Goal: Task Accomplishment & Management: Manage account settings

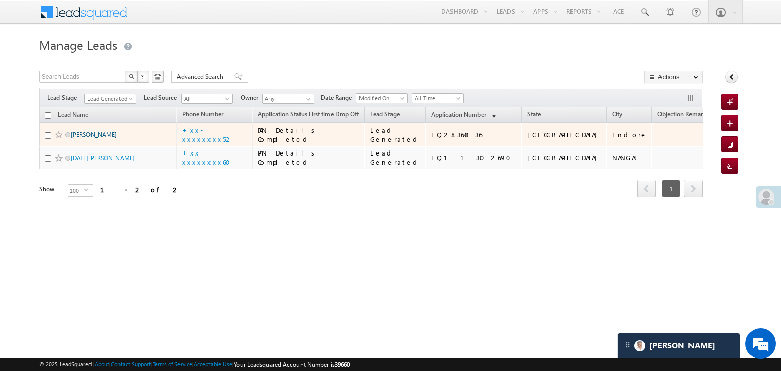
click at [95, 138] on link "[PERSON_NAME]" at bounding box center [94, 135] width 46 height 8
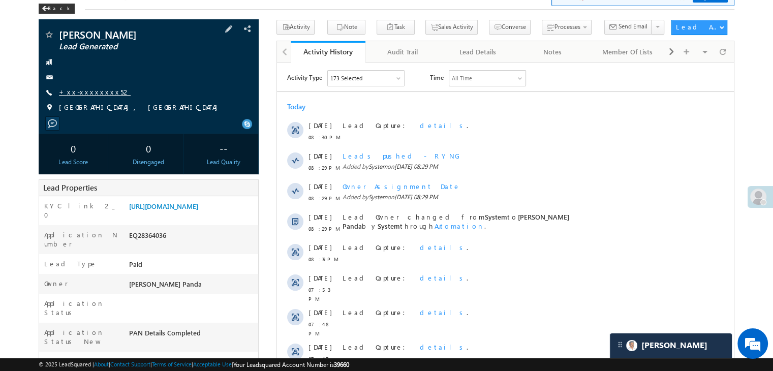
scroll to position [4742, 0]
click at [94, 94] on link "+xx-xxxxxxxx52" at bounding box center [95, 91] width 72 height 9
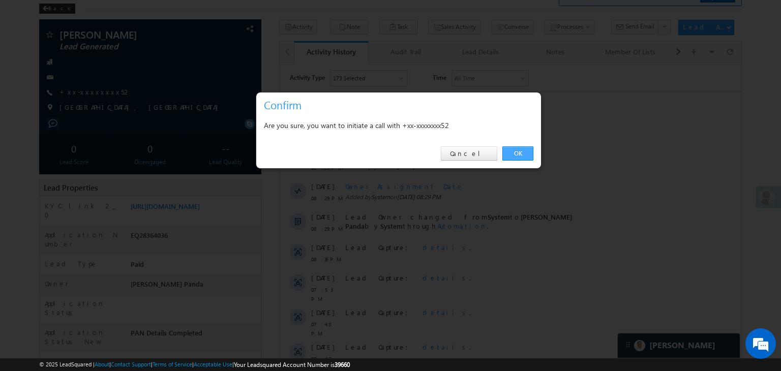
click at [521, 155] on link "OK" at bounding box center [517, 153] width 31 height 14
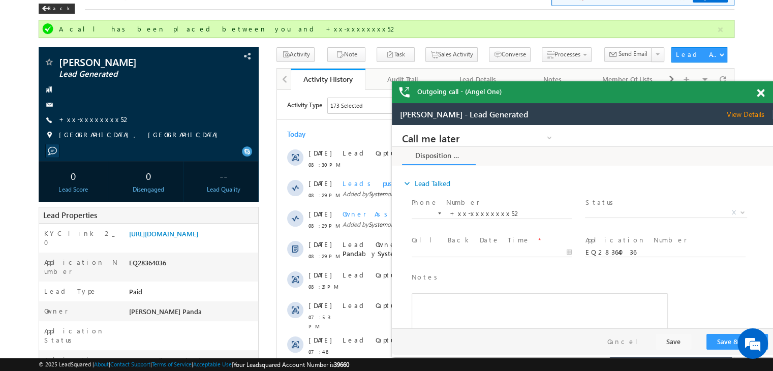
scroll to position [0, 0]
click at [0, 0] on div "Back" at bounding box center [0, 0] width 0 height 0
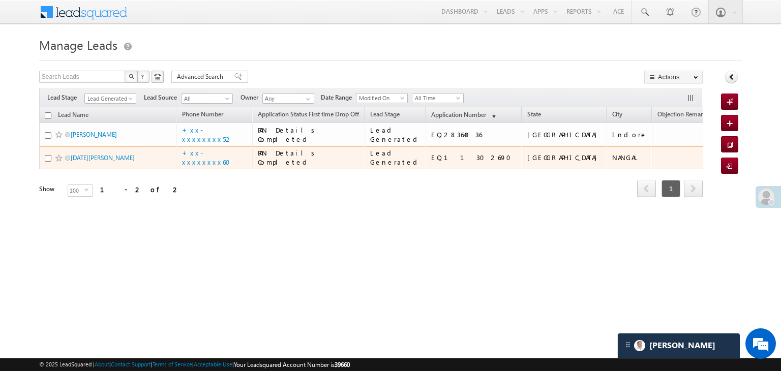
scroll to position [4742, 0]
click at [83, 162] on link "Kartik kumar" at bounding box center [103, 158] width 64 height 8
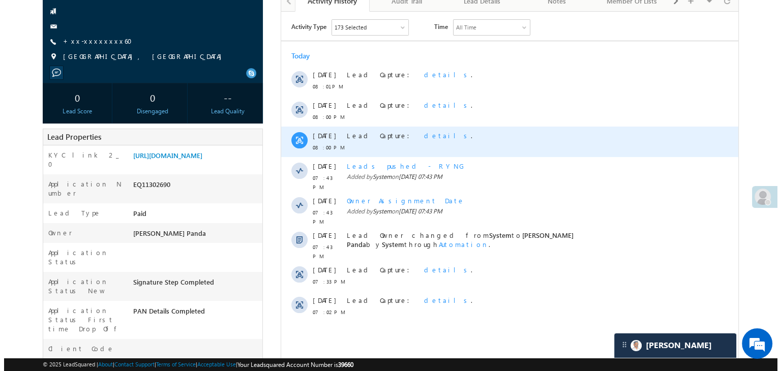
scroll to position [51, 0]
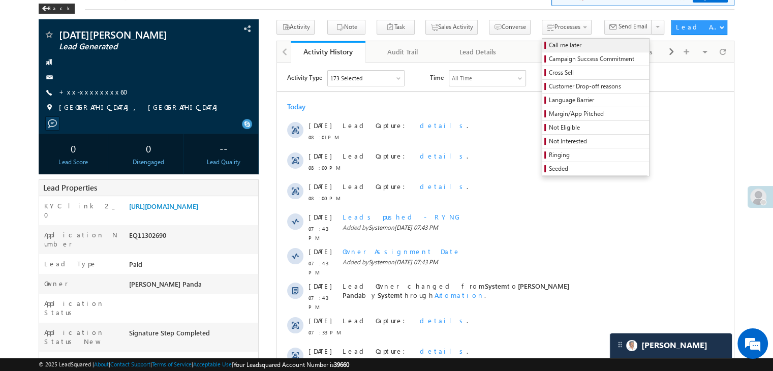
click at [550, 43] on span "Call me later" at bounding box center [597, 45] width 97 height 9
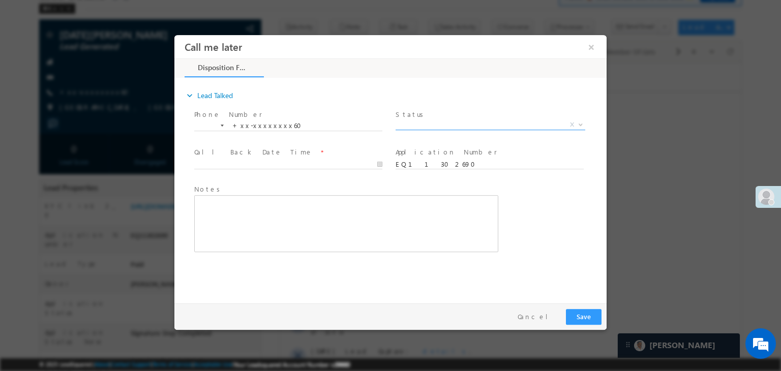
scroll to position [0, 0]
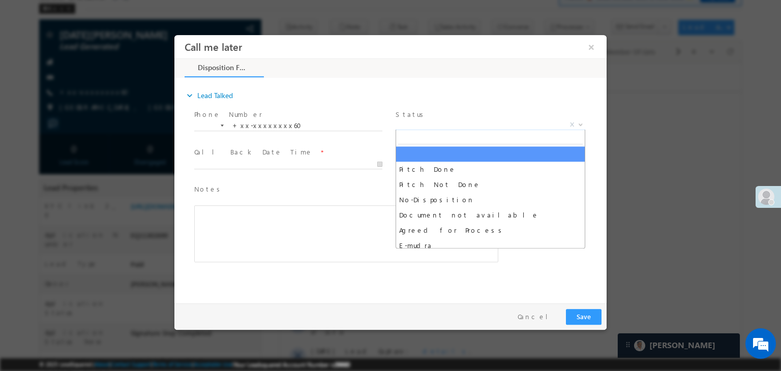
click at [499, 121] on span "X" at bounding box center [491, 125] width 190 height 10
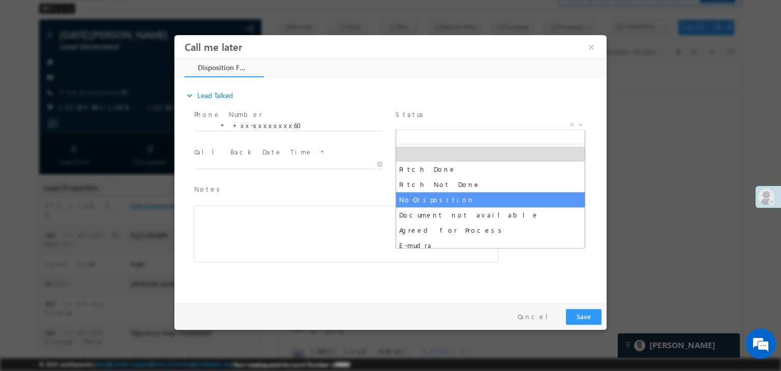
select select "No-Disposition"
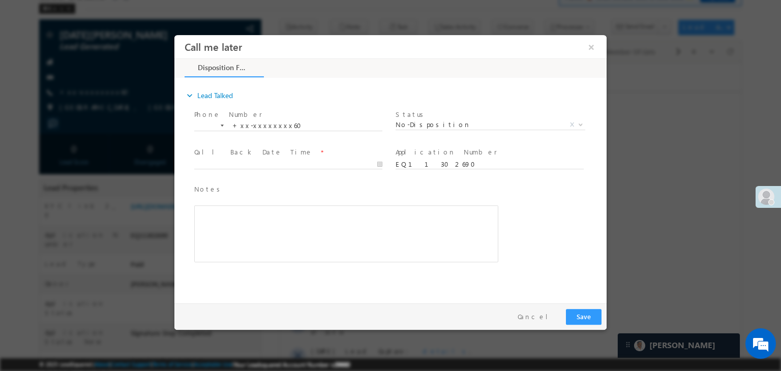
click at [327, 169] on span at bounding box center [288, 174] width 188 height 11
click at [310, 159] on span at bounding box center [292, 164] width 197 height 11
type input "09/04/25 8:44 PM"
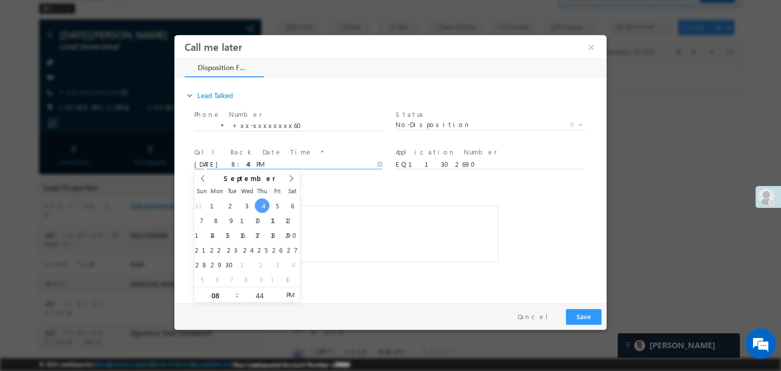
click at [294, 164] on input "09/04/25 8:44 PM" at bounding box center [288, 165] width 188 height 10
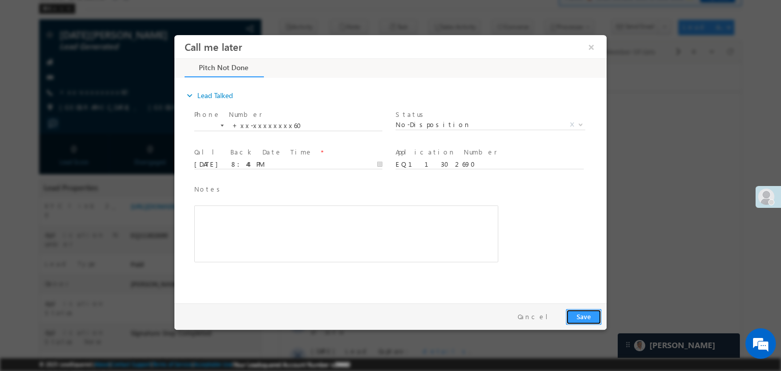
click at [591, 316] on button "Save" at bounding box center [584, 317] width 36 height 16
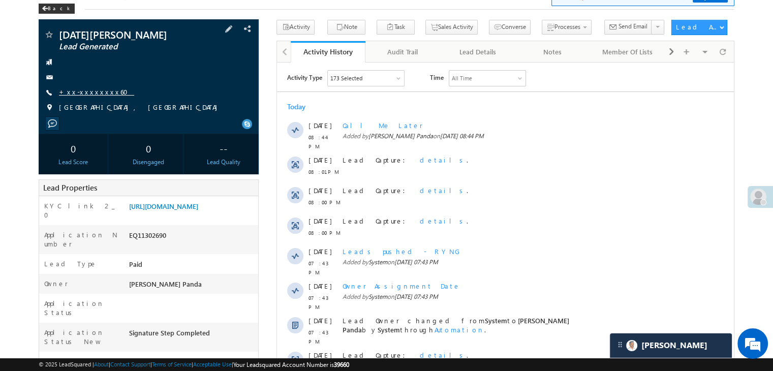
click at [98, 92] on link "+xx-xxxxxxxx60" at bounding box center [96, 91] width 75 height 9
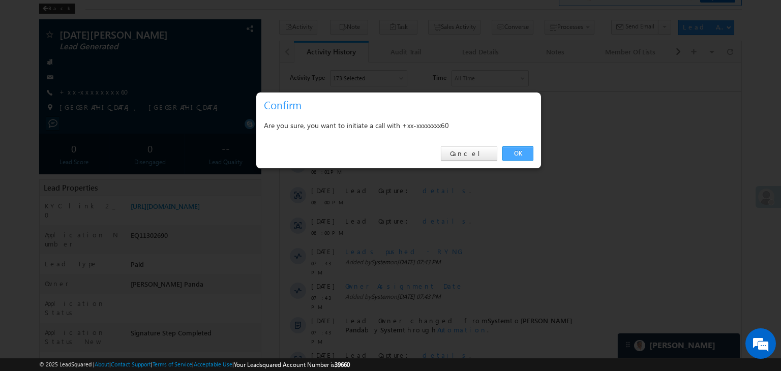
click at [519, 151] on link "OK" at bounding box center [517, 153] width 31 height 14
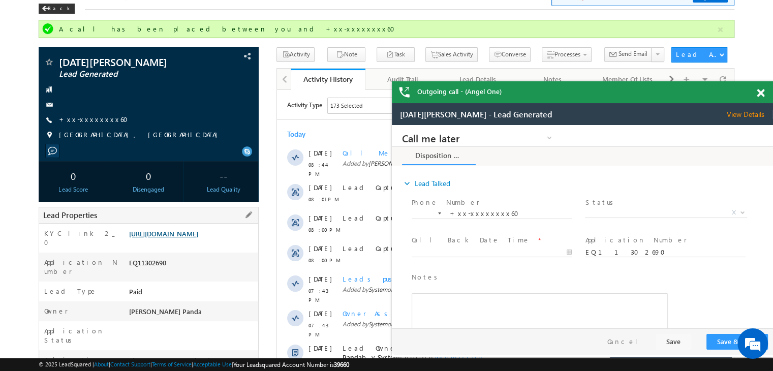
click at [191, 238] on link "[URL][DOMAIN_NAME]" at bounding box center [163, 233] width 69 height 9
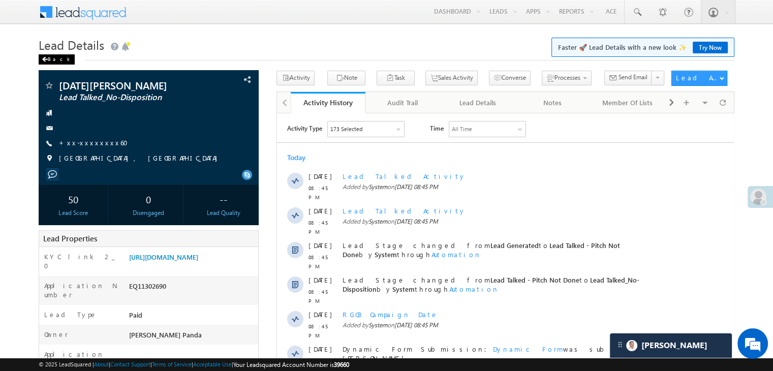
click at [49, 60] on div "Back" at bounding box center [57, 59] width 36 height 10
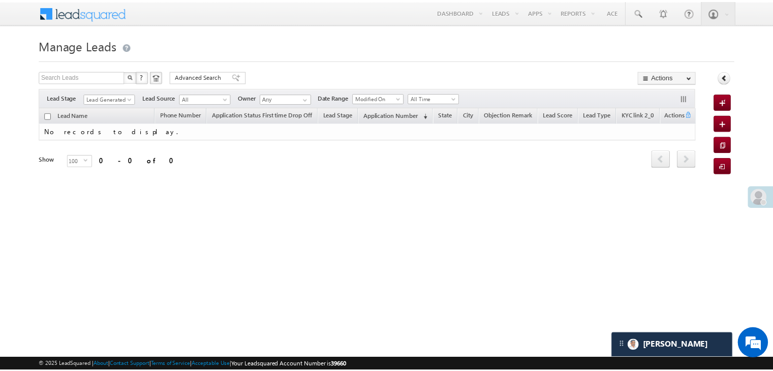
scroll to position [4742, 0]
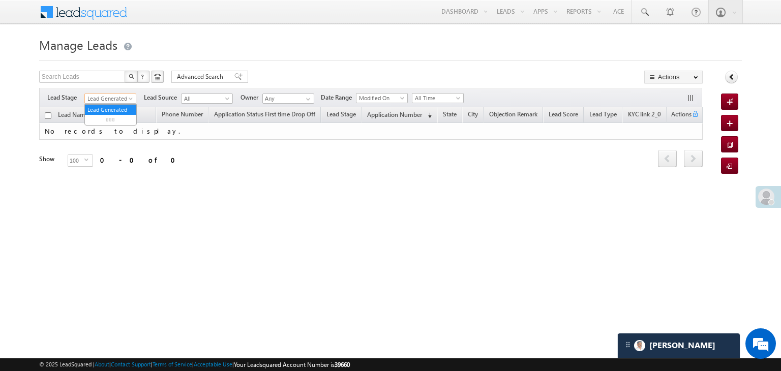
click at [128, 99] on span at bounding box center [132, 101] width 8 height 8
click at [116, 105] on link "All" at bounding box center [110, 109] width 51 height 9
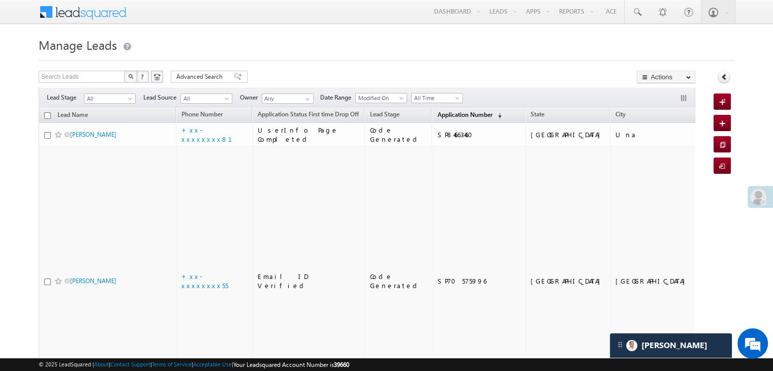
click at [459, 115] on span "Application Number" at bounding box center [464, 115] width 55 height 8
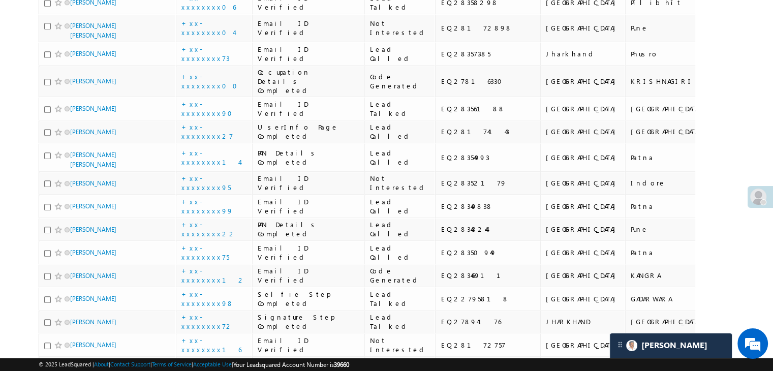
scroll to position [915, 0]
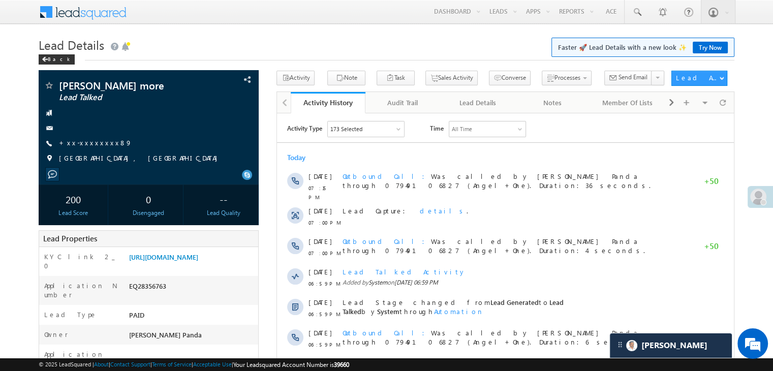
click at [49, 66] on div "Lead Details Faster 🚀 Lead Details with a new look ✨ Try Now Back" at bounding box center [387, 52] width 696 height 37
click at [51, 56] on div "Back" at bounding box center [57, 59] width 36 height 10
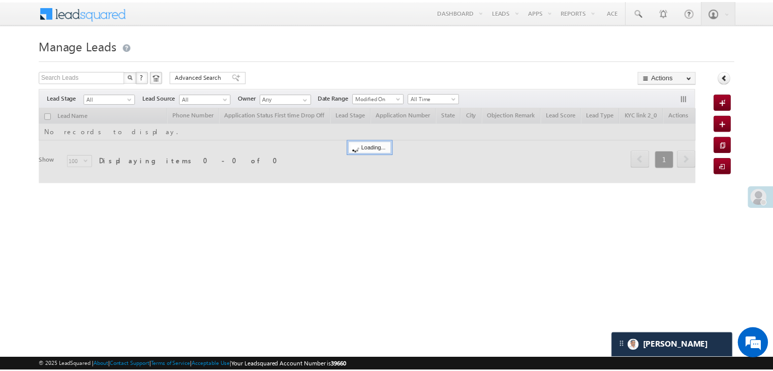
scroll to position [4742, 0]
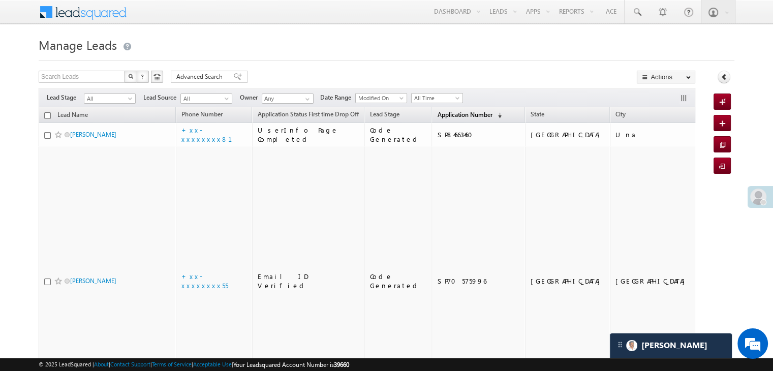
click at [439, 112] on span "Application Number" at bounding box center [464, 115] width 55 height 8
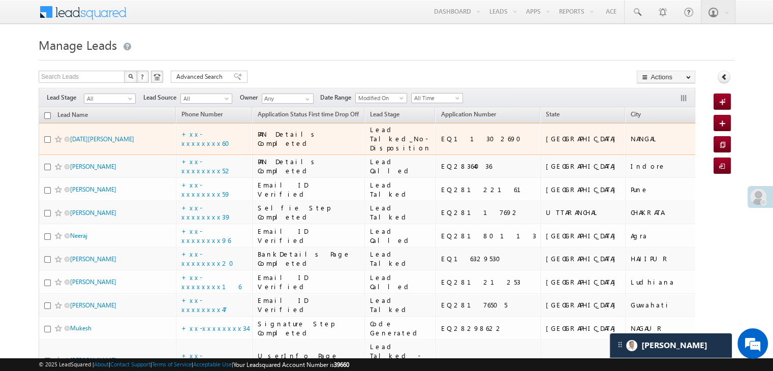
scroll to position [0, 0]
click at [93, 143] on link "Kartik kumar" at bounding box center [102, 139] width 64 height 8
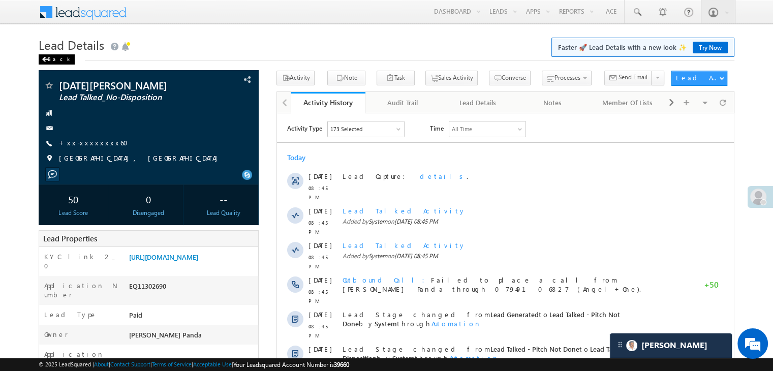
click at [49, 56] on div "Back" at bounding box center [57, 59] width 36 height 10
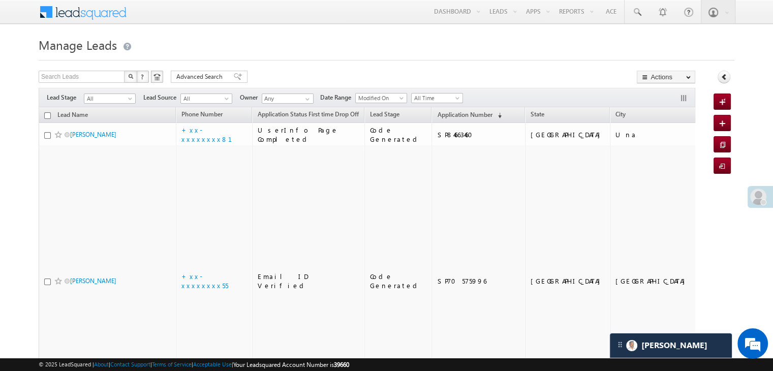
scroll to position [4742, 0]
click at [444, 122] on th "Application Number (sorted descending)" at bounding box center [479, 115] width 94 height 16
click at [443, 118] on span "Application Number" at bounding box center [464, 115] width 55 height 8
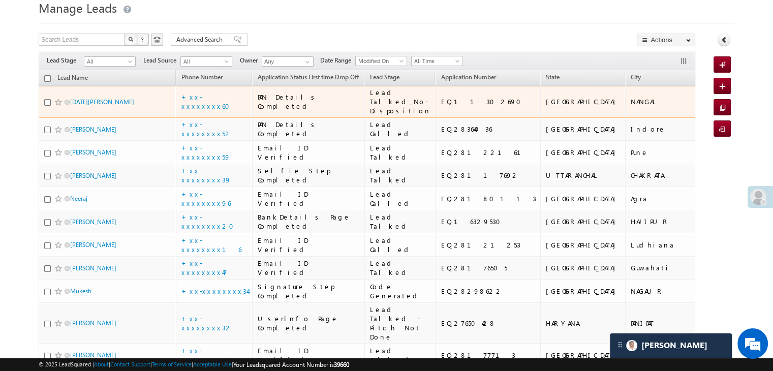
scroll to position [51, 0]
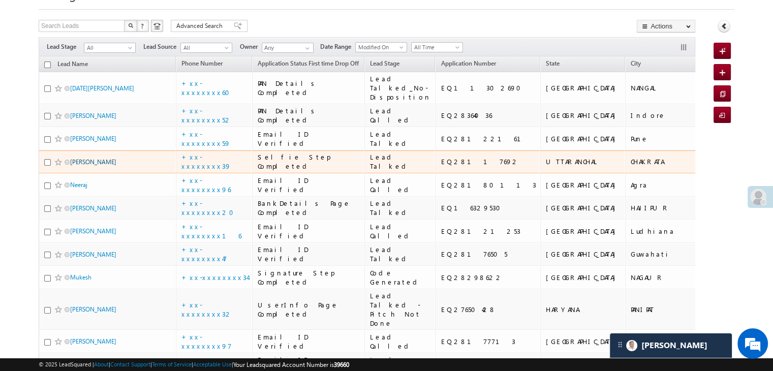
click at [90, 166] on link "jahruddin" at bounding box center [93, 162] width 46 height 8
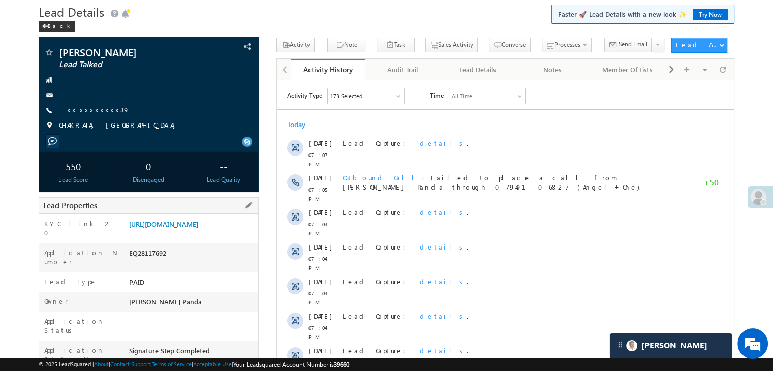
scroll to position [102, 0]
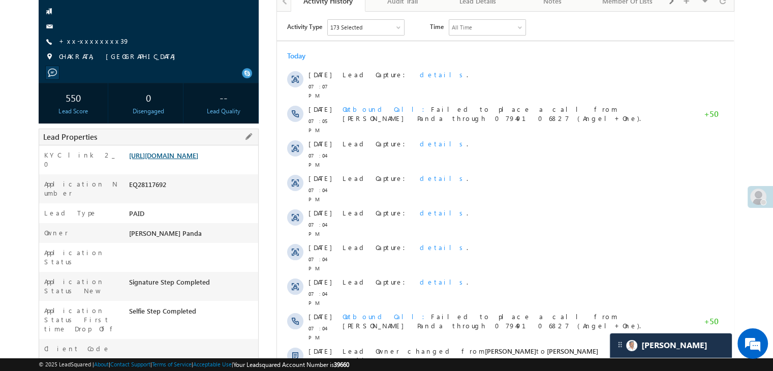
click at [198, 160] on link "[URL][DOMAIN_NAME]" at bounding box center [163, 155] width 69 height 9
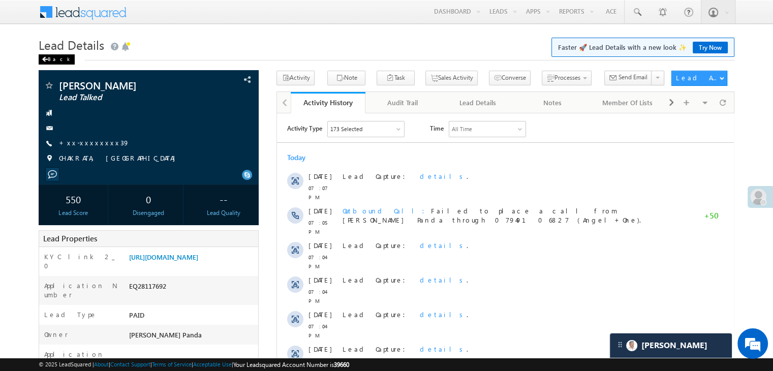
click at [43, 58] on span at bounding box center [45, 59] width 6 height 5
